Goal: Task Accomplishment & Management: Manage account settings

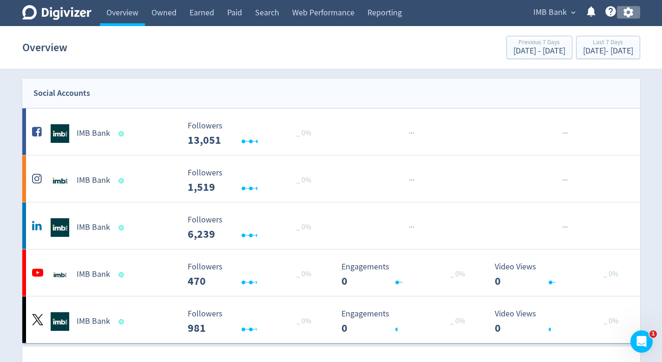
click at [622, 14] on button "button" at bounding box center [628, 12] width 23 height 13
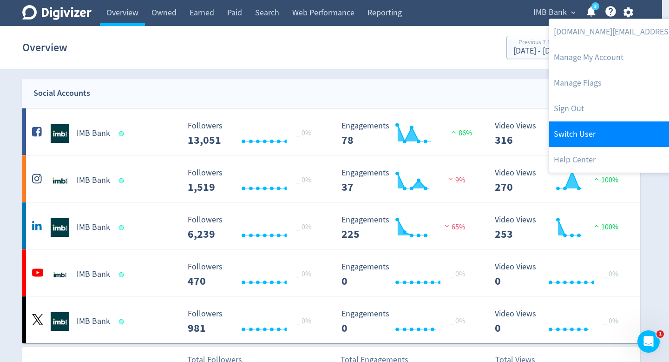
click at [586, 137] on link "Switch User" at bounding box center [644, 134] width 190 height 26
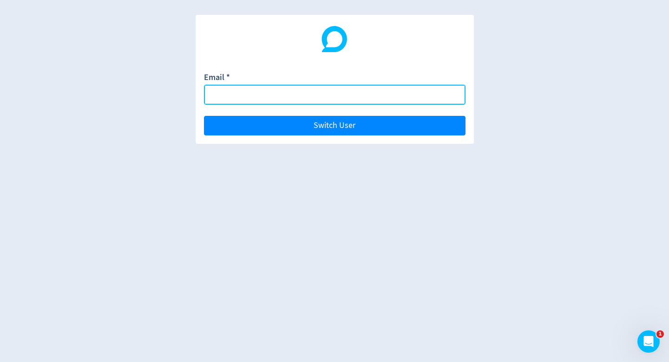
click at [420, 98] on input "Email *" at bounding box center [335, 95] width 262 height 20
type input "[EMAIL_ADDRESS][PERSON_NAME][DOMAIN_NAME]"
click at [204, 116] on button "Switch User" at bounding box center [335, 126] width 262 height 20
